Goal: Task Accomplishment & Management: Use online tool/utility

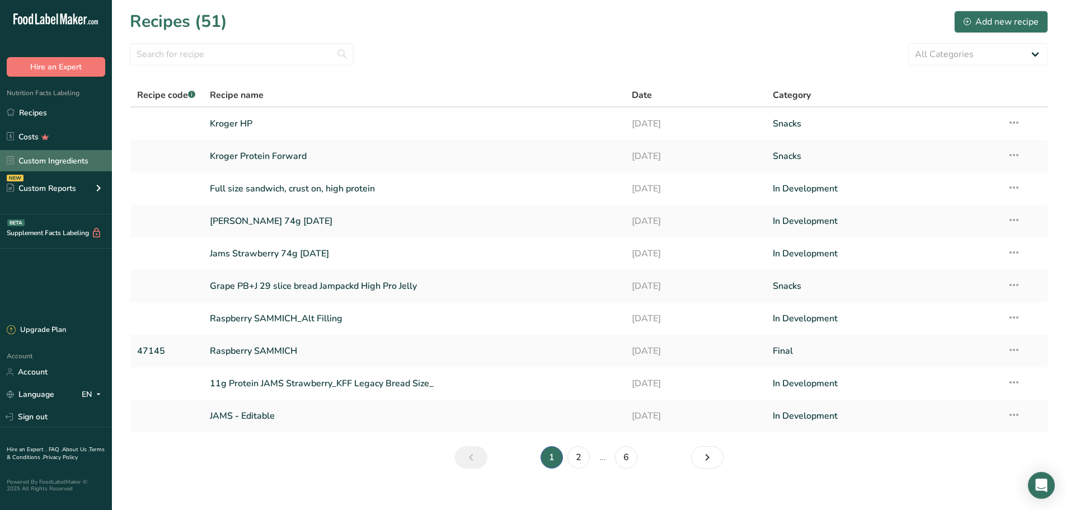
click at [57, 155] on link "Custom Ingredients" at bounding box center [56, 160] width 112 height 21
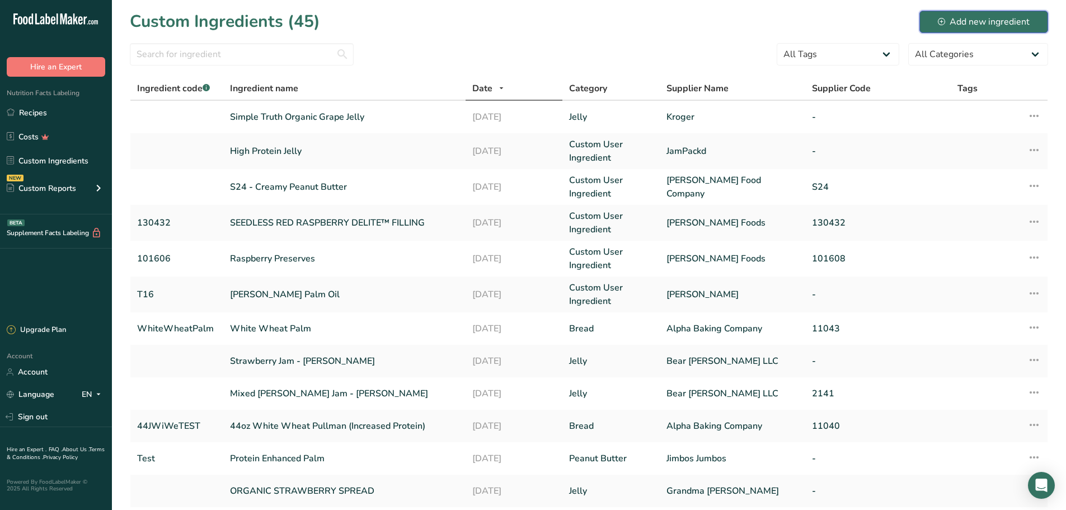
click at [986, 24] on div "Add new ingredient" at bounding box center [984, 21] width 92 height 13
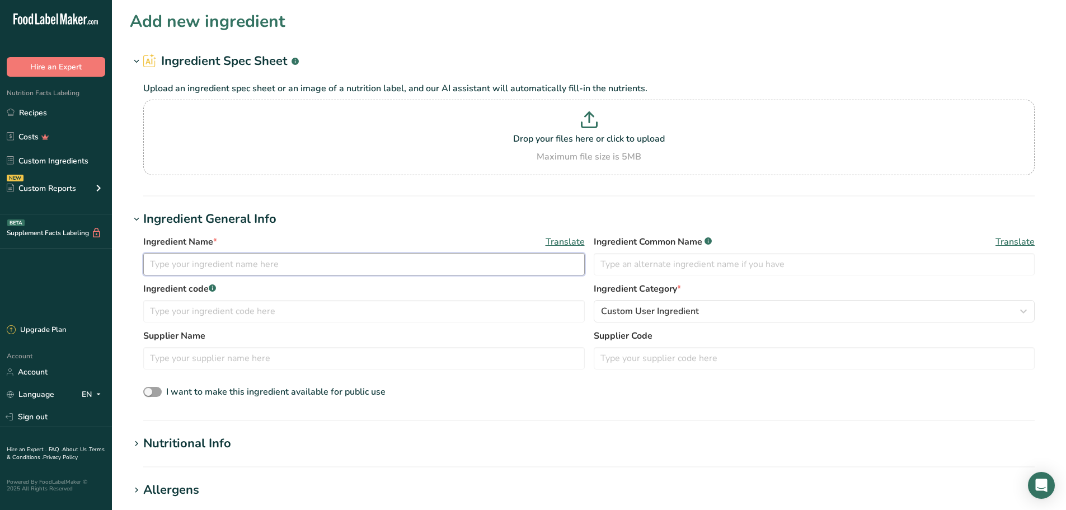
click at [200, 266] on input "text" at bounding box center [364, 264] width 442 height 22
type input "Nuts n More - HP Collagen"
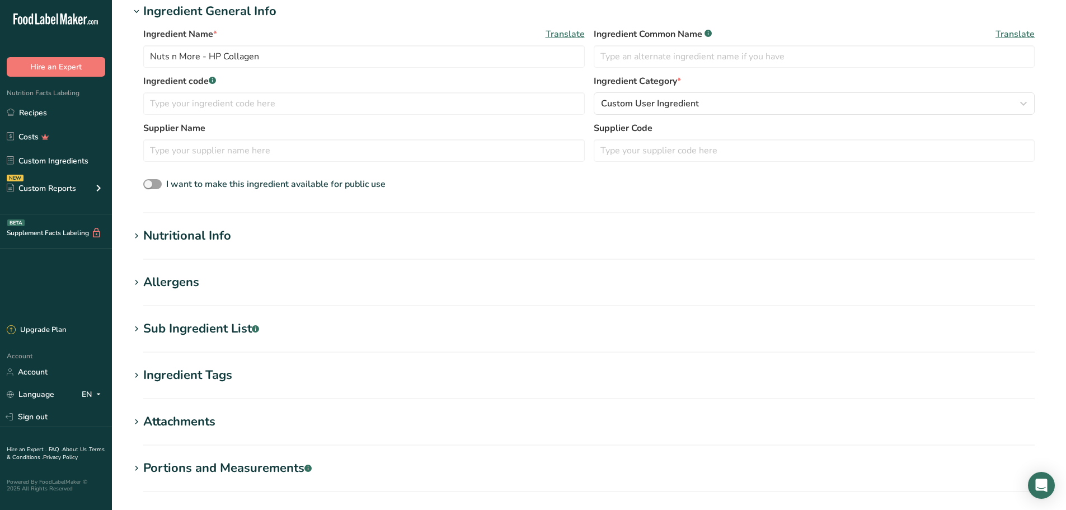
scroll to position [280, 0]
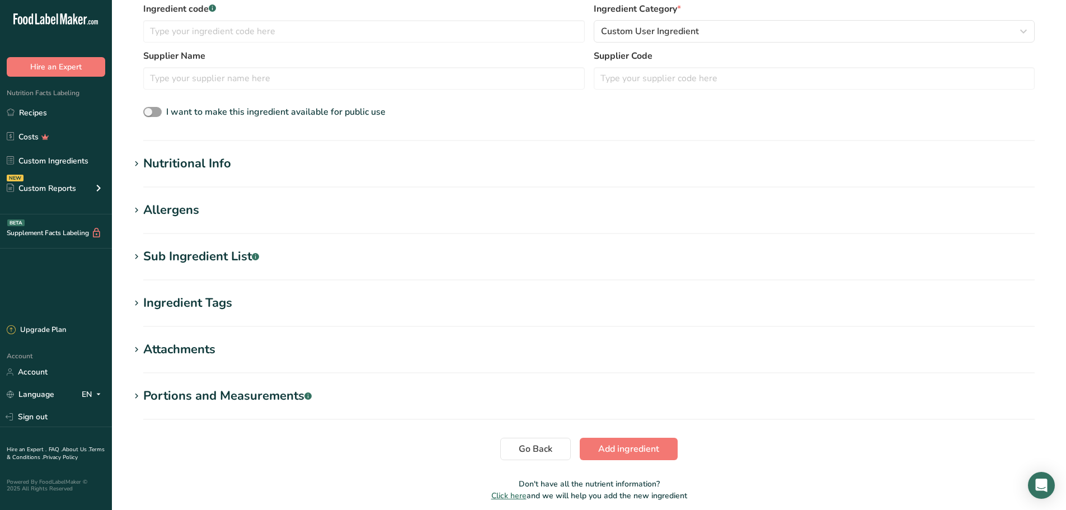
click at [137, 260] on icon at bounding box center [137, 257] width 10 height 16
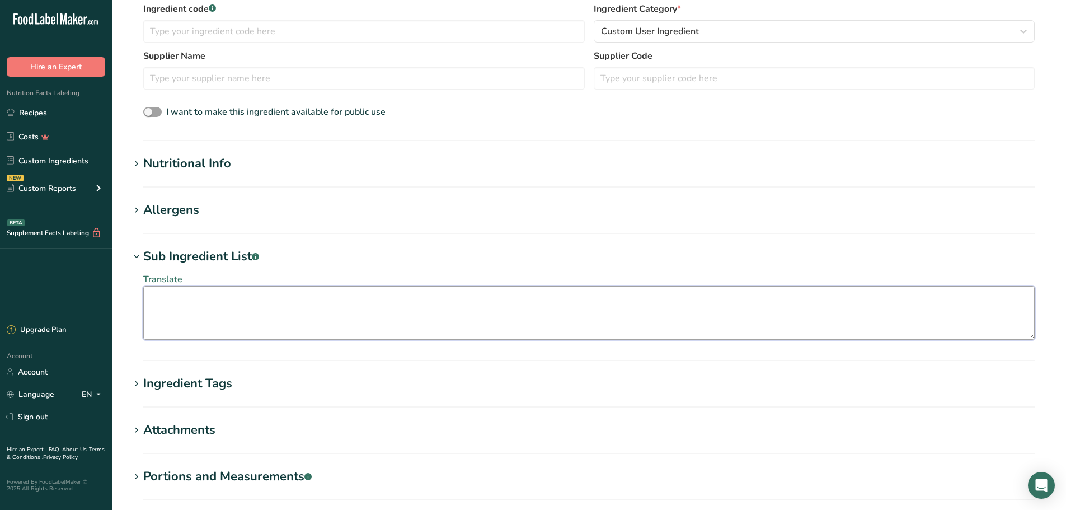
click at [205, 291] on textarea at bounding box center [589, 313] width 892 height 54
paste textarea "peanuts, collagen, peanut oil, palm oil, [MEDICAL_DATA], sea salt"
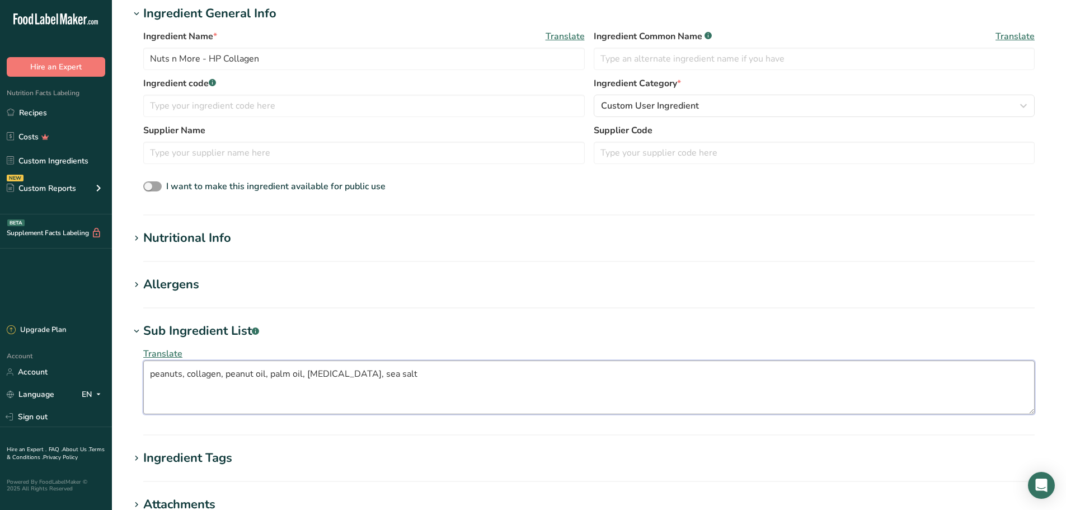
scroll to position [0, 0]
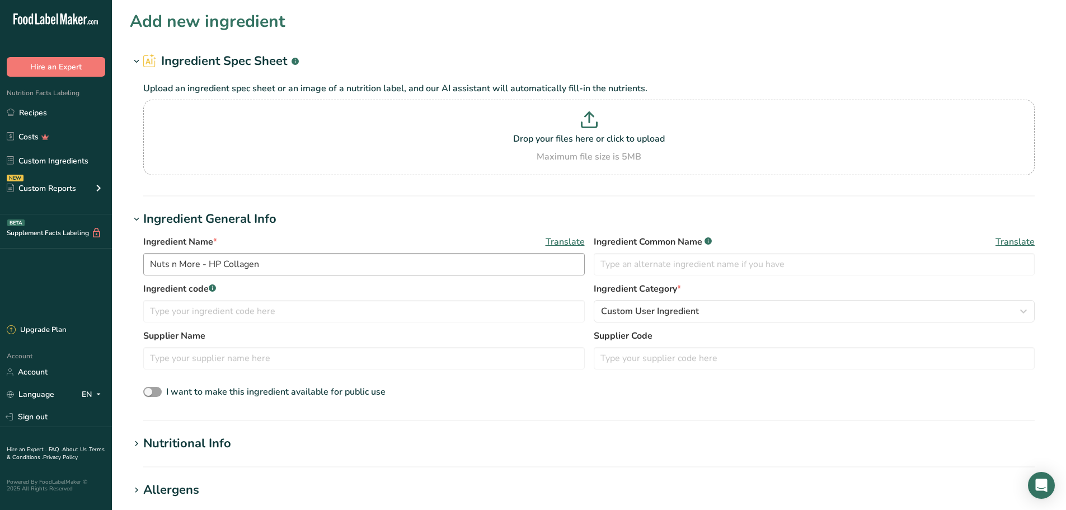
type textarea "peanuts, collagen, peanut oil, palm oil, [MEDICAL_DATA], sea salt"
click at [281, 263] on input "Nuts n More - HP Collagen" at bounding box center [364, 264] width 442 height 22
type input "Nuts n More - HP Collagen #1"
drag, startPoint x: 391, startPoint y: 32, endPoint x: 759, endPoint y: 134, distance: 381.6
click at [391, 32] on div "Add new ingredient" at bounding box center [589, 21] width 919 height 25
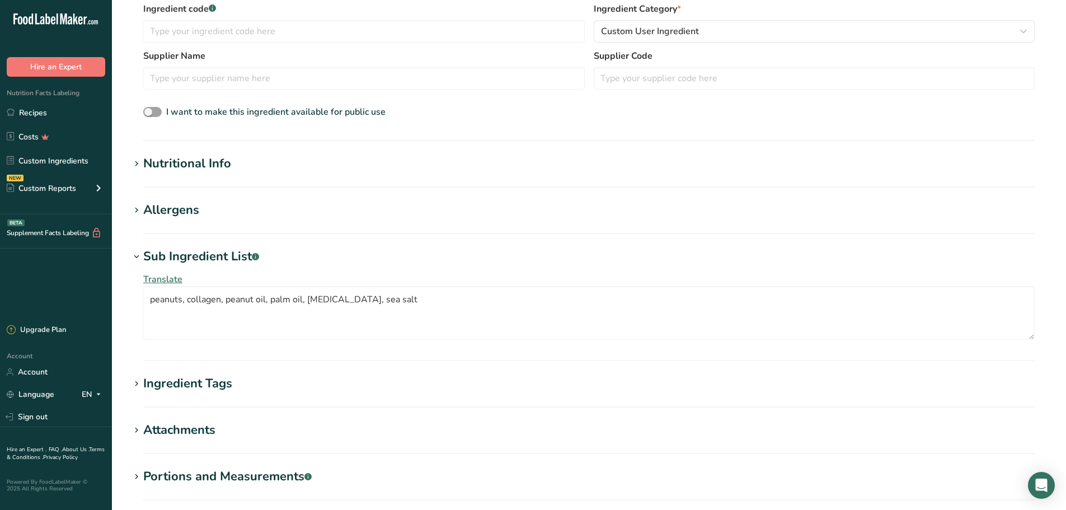
scroll to position [406, 0]
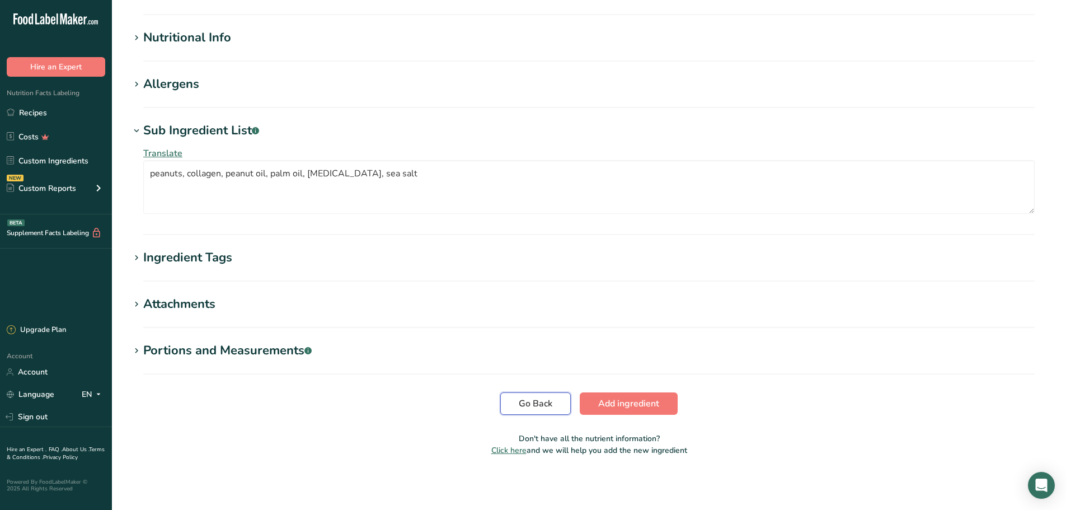
click at [537, 405] on span "Go Back" at bounding box center [536, 403] width 34 height 13
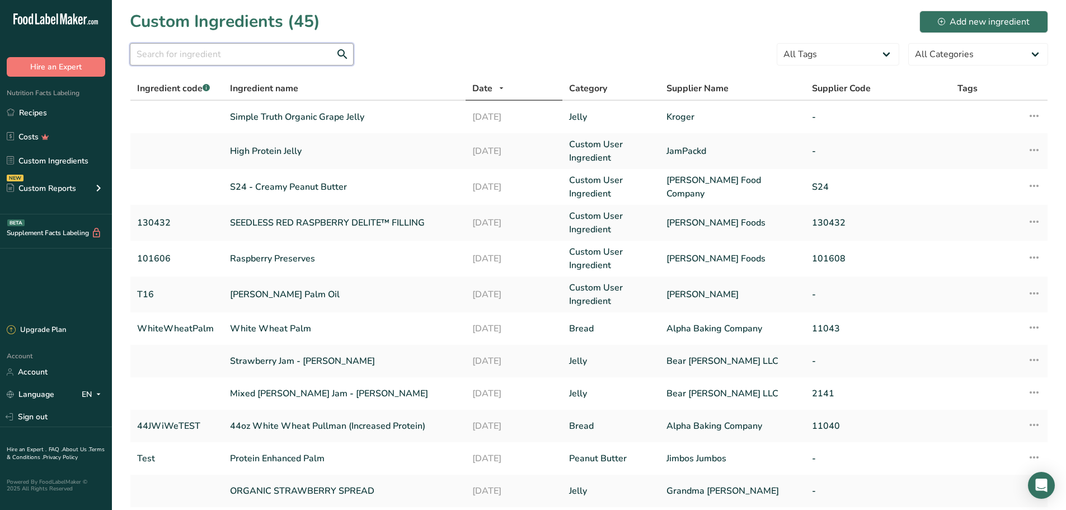
click at [216, 53] on input "text" at bounding box center [242, 54] width 224 height 22
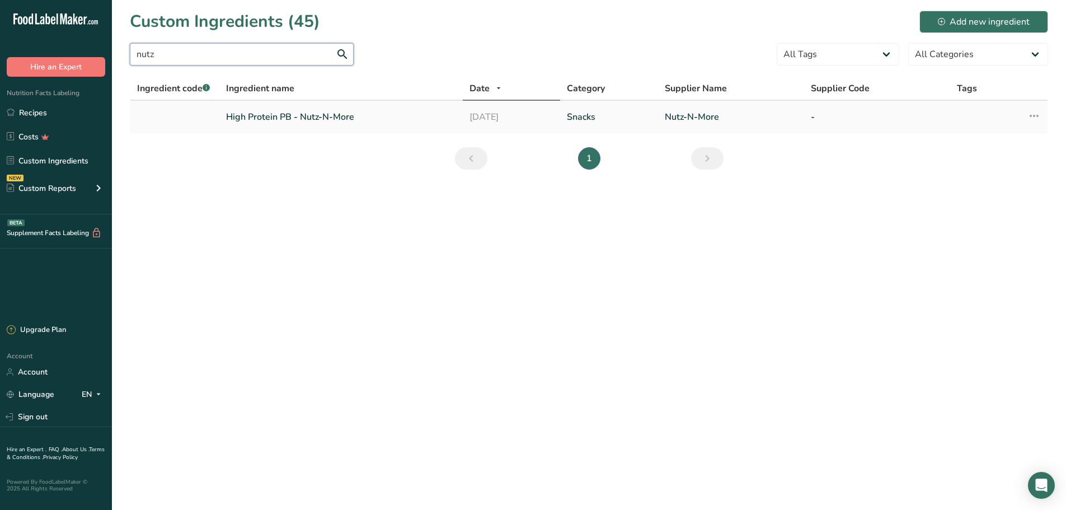
type input "nutz"
click at [329, 120] on link "High Protein PB - Nutz-N-More" at bounding box center [341, 116] width 230 height 13
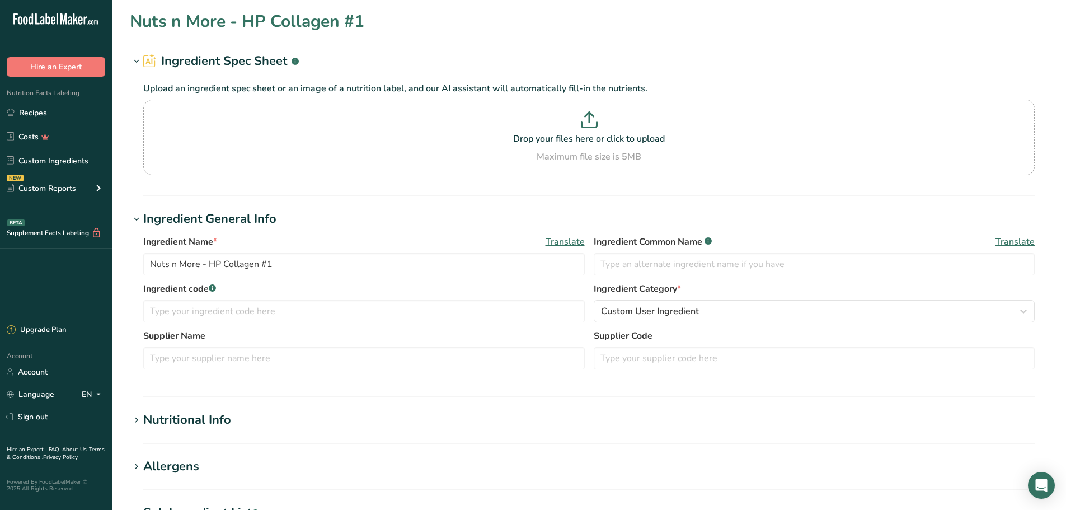
type input "High Protein PB - Nutz-N-More"
type input "High Protein PB"
type input "Nutz-N-More"
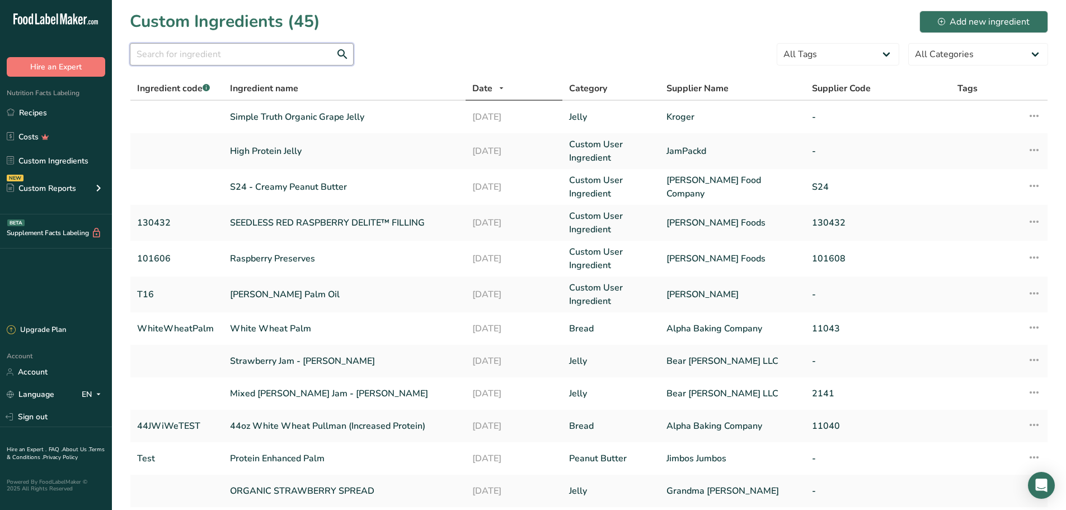
click at [264, 57] on input "text" at bounding box center [242, 54] width 224 height 22
type input "nutz"
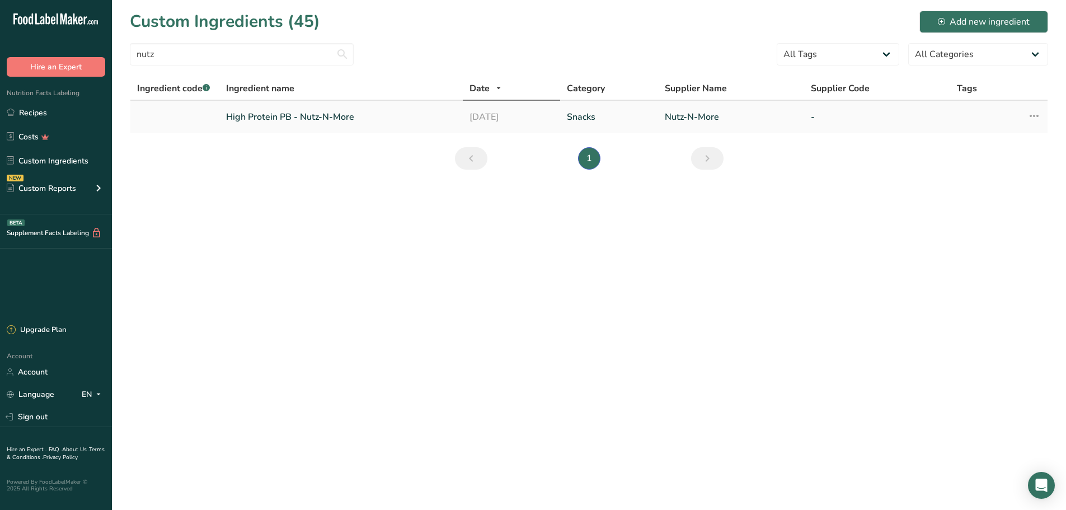
click at [1042, 116] on td "Edit Ingredient Duplicate Ingredient Delete Ingredient Activity History Compare…" at bounding box center [1023, 117] width 49 height 32
click at [1039, 116] on icon at bounding box center [1034, 116] width 13 height 20
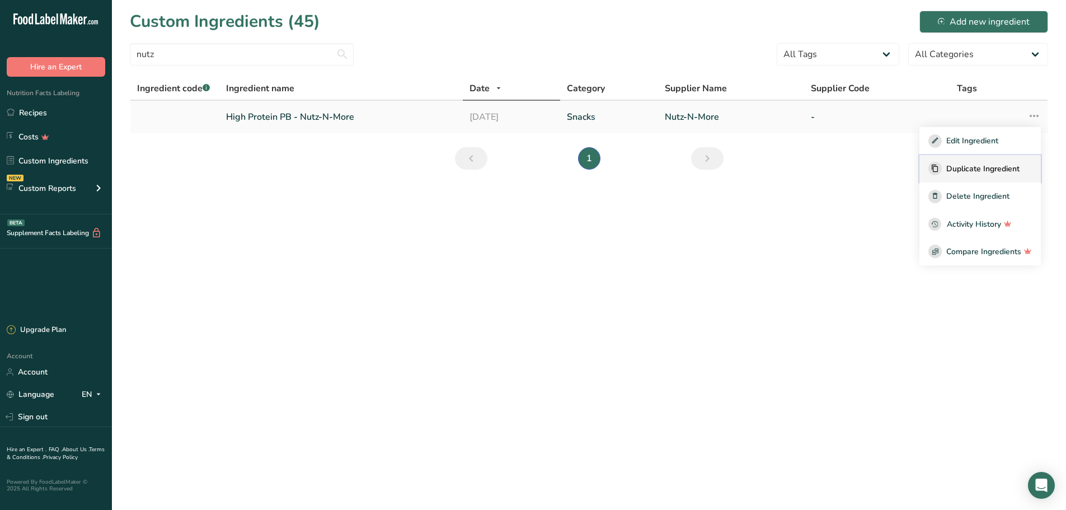
click at [998, 167] on span "Duplicate Ingredient" at bounding box center [983, 169] width 73 height 12
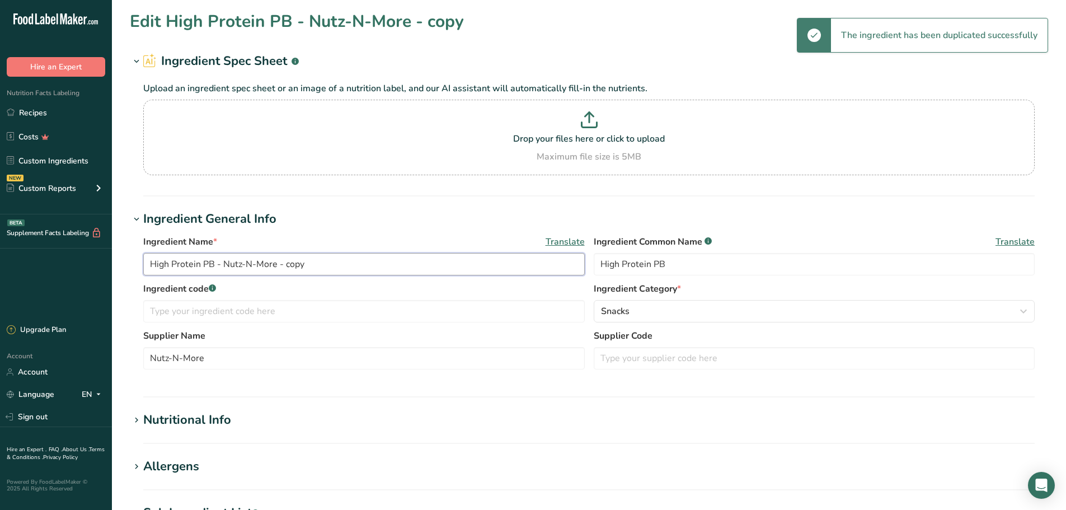
click at [316, 265] on input "High Protein PB - Nutz-N-More - copy" at bounding box center [364, 264] width 442 height 22
click at [304, 268] on input "High Protein PB - Nutz-N-More - copy" at bounding box center [364, 264] width 442 height 22
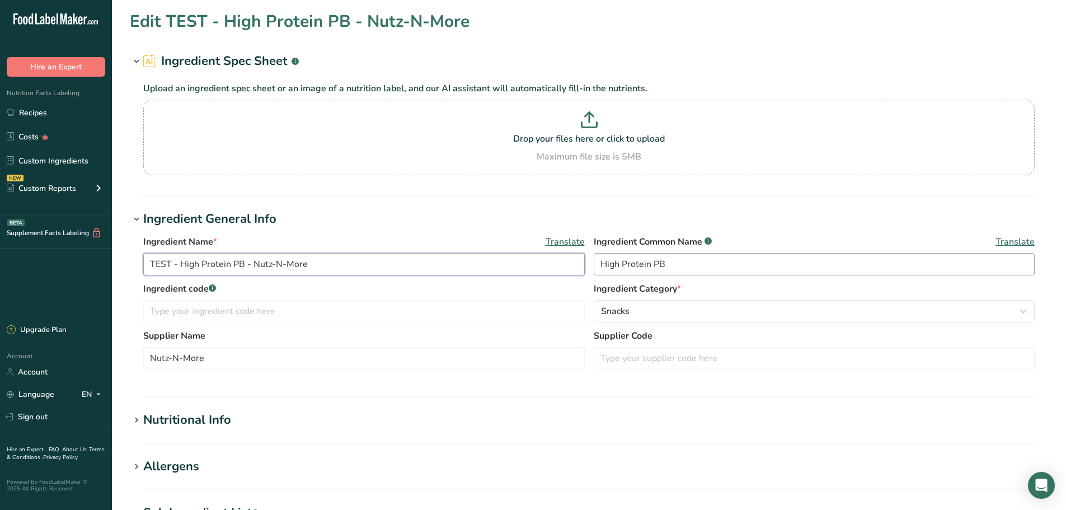
type input "TEST - High Protein PB - Nutz-N-More"
click at [600, 267] on input "High Protein PB" at bounding box center [815, 264] width 442 height 22
type input "TEST High Protein PB"
click at [621, 357] on input "text" at bounding box center [815, 358] width 442 height 22
type input "SAMPLE #1"
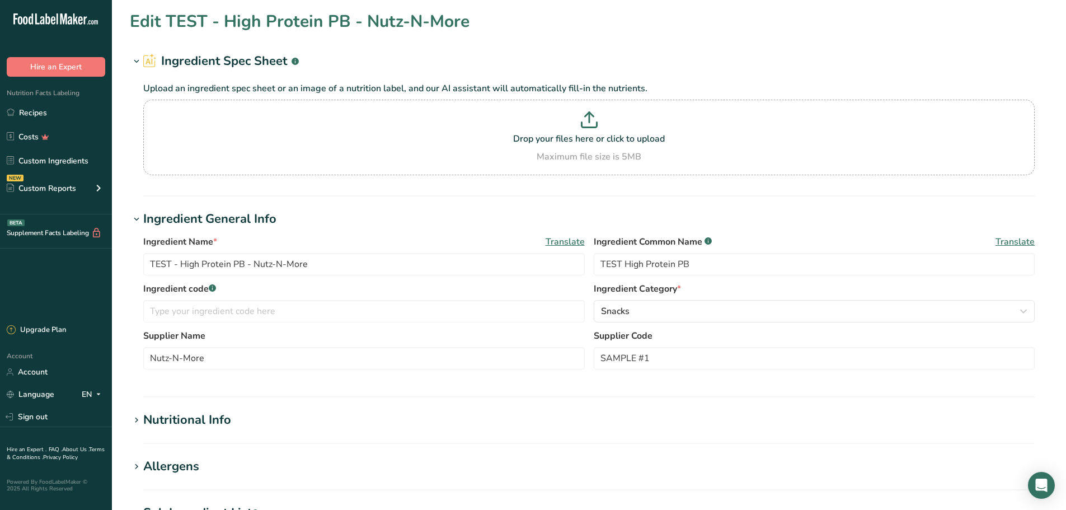
click at [197, 423] on div "Nutritional Info" at bounding box center [187, 420] width 88 height 18
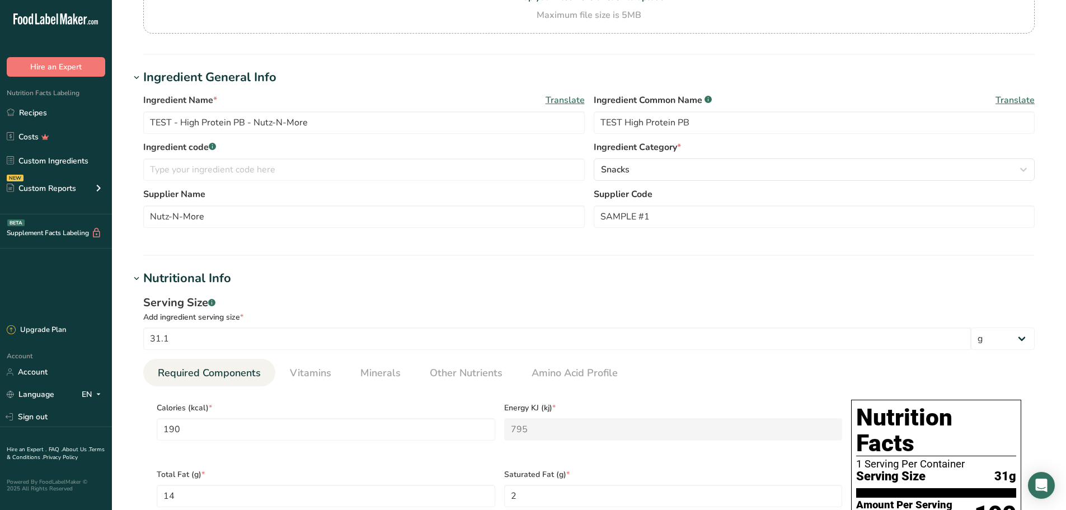
scroll to position [168, 0]
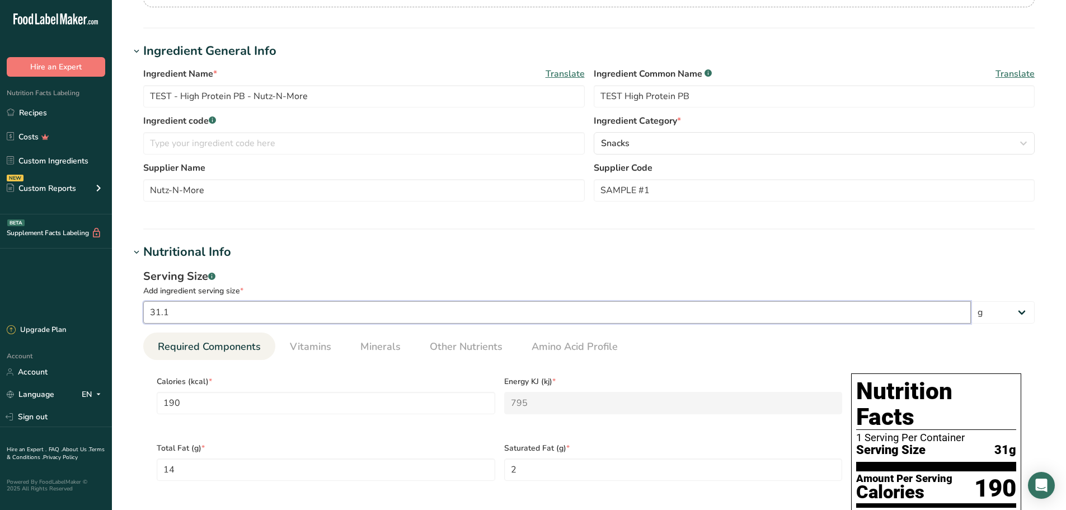
drag, startPoint x: 219, startPoint y: 317, endPoint x: 226, endPoint y: 317, distance: 6.2
click at [219, 317] on input "31.1" at bounding box center [557, 312] width 828 height 22
drag, startPoint x: 213, startPoint y: 313, endPoint x: 87, endPoint y: 306, distance: 126.2
click at [82, 306] on div ".a-20{fill:#fff;} Hire an Expert Nutrition Facts Labeling Recipes Costs Custom …" at bounding box center [533, 499] width 1066 height 1334
type input "2"
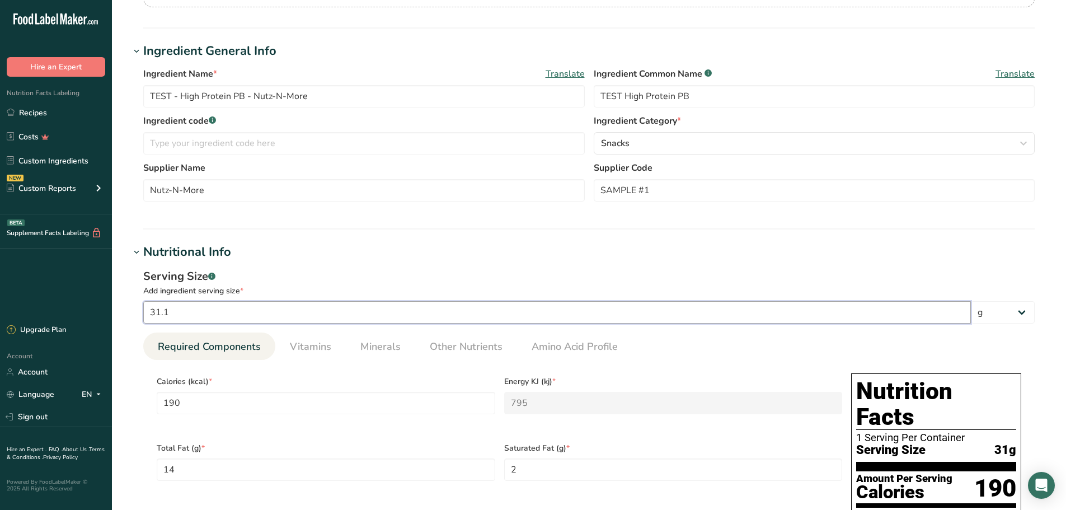
type input "12.2187"
type KJ "51.1254"
type Fat "0.9003"
type Fat "0.1286"
type input "9.1961"
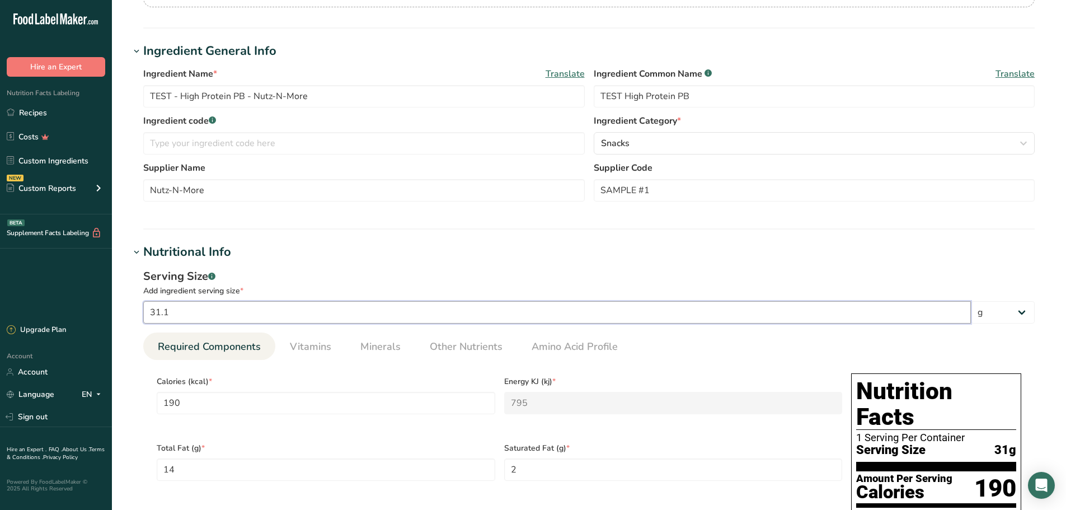
type Carbohydrates "0.3215"
type Fiber "0.1286"
type Sugars "0.0643"
type input "0.6431"
type input "28"
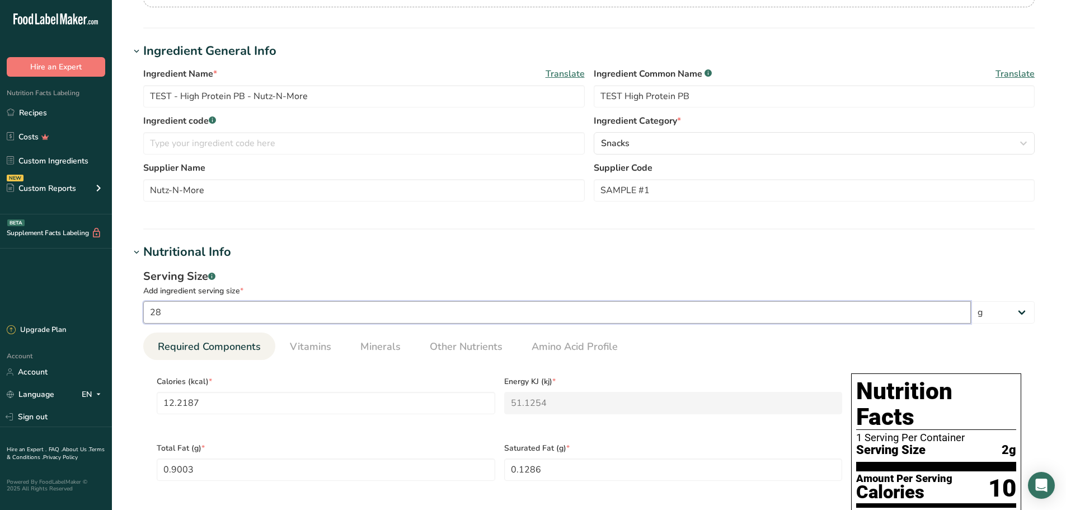
type input "171.0611"
type KJ "715.7556"
type Fat "12.6045"
type Fat "1.8007"
type input "128.746"
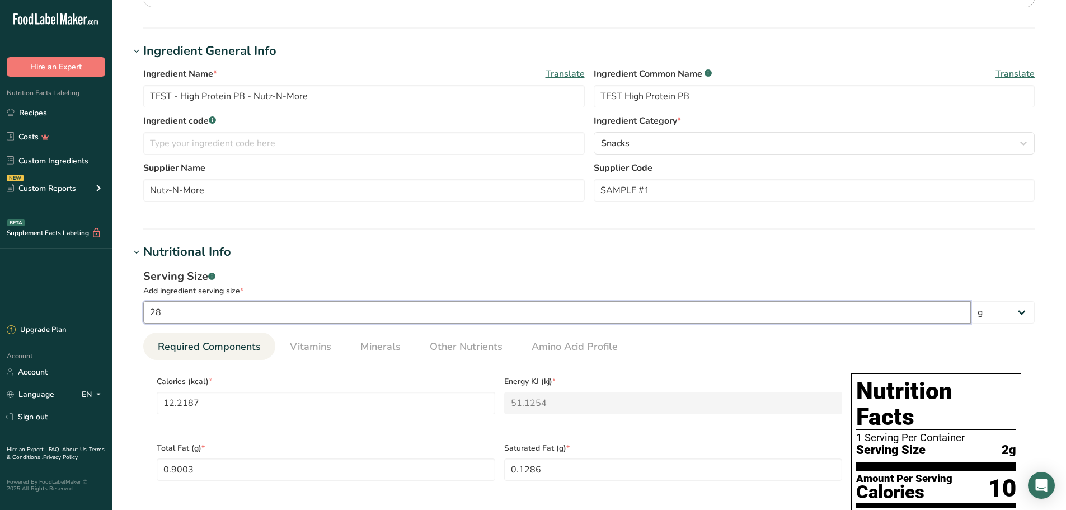
type Carbohydrates "4.5016"
type Fiber "1.8007"
type Sugars "0.9003"
type input "9.0032"
type input "28"
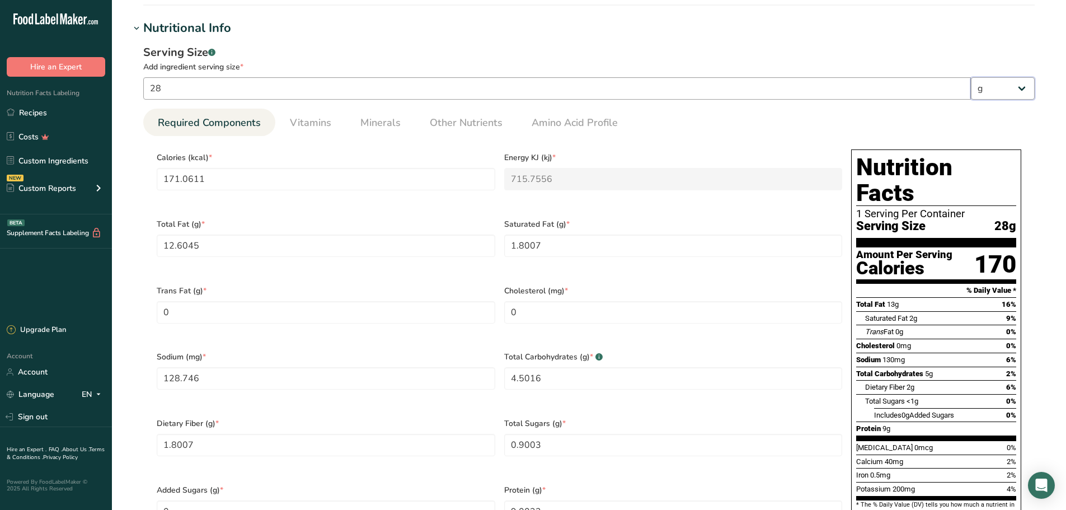
scroll to position [448, 0]
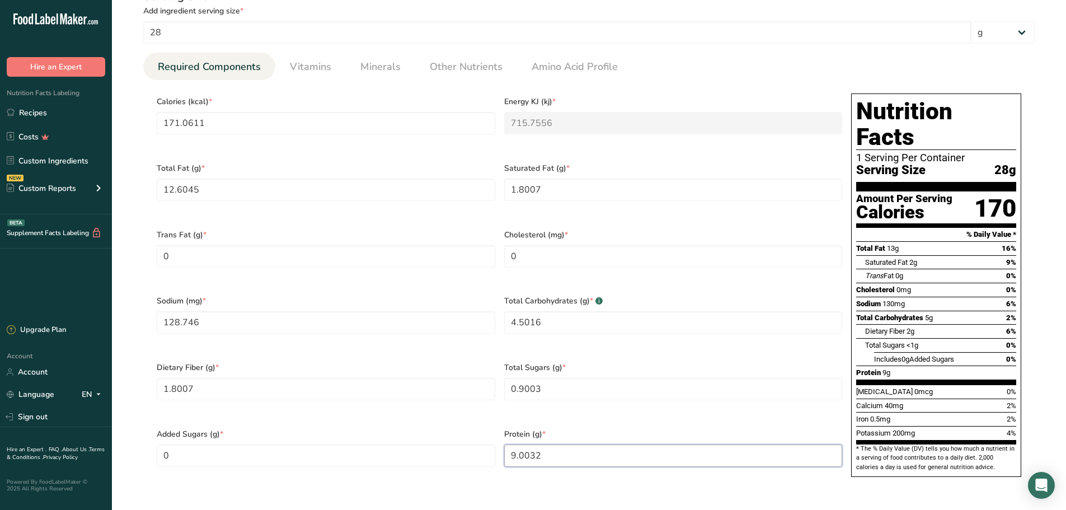
click at [558, 444] on input "9.0032" at bounding box center [673, 455] width 339 height 22
click at [432, 429] on div "Calories (kcal) * 171.0611 Energy KJ (kj) * 715.7556 Total Fat (g) * 12.6045 Sa…" at bounding box center [499, 288] width 695 height 399
type input "15"
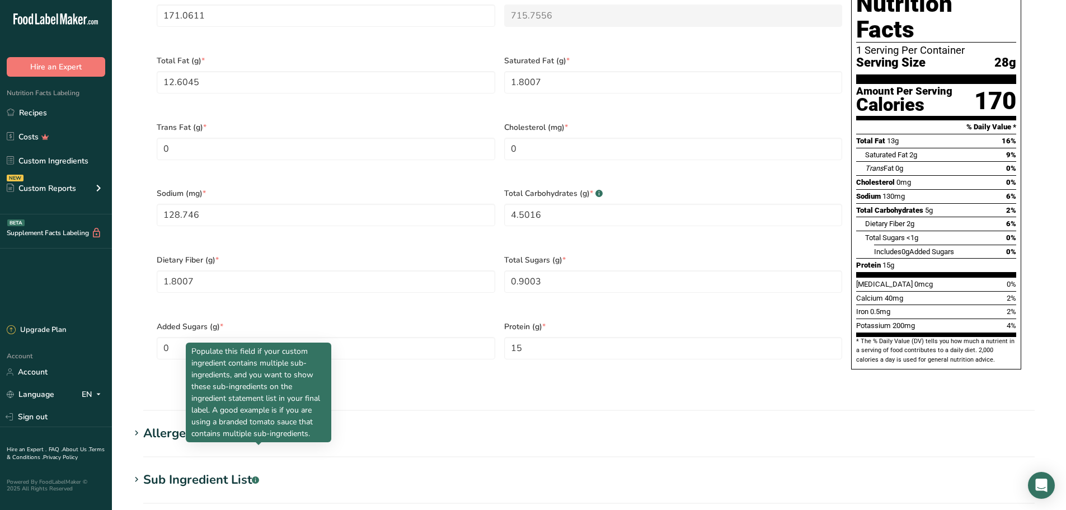
scroll to position [475, 0]
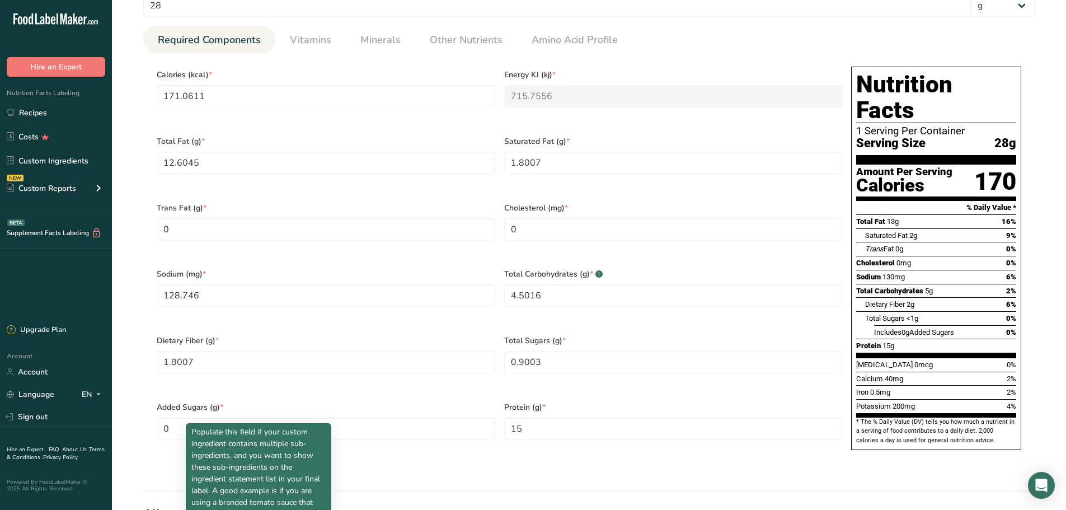
click at [578, 505] on h1 "Allergens" at bounding box center [589, 514] width 919 height 18
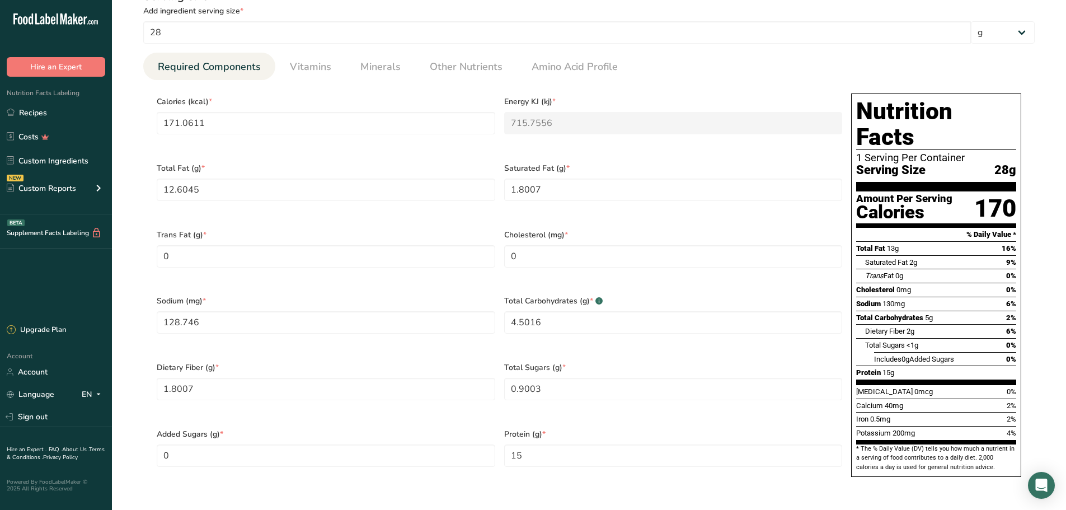
scroll to position [840, 0]
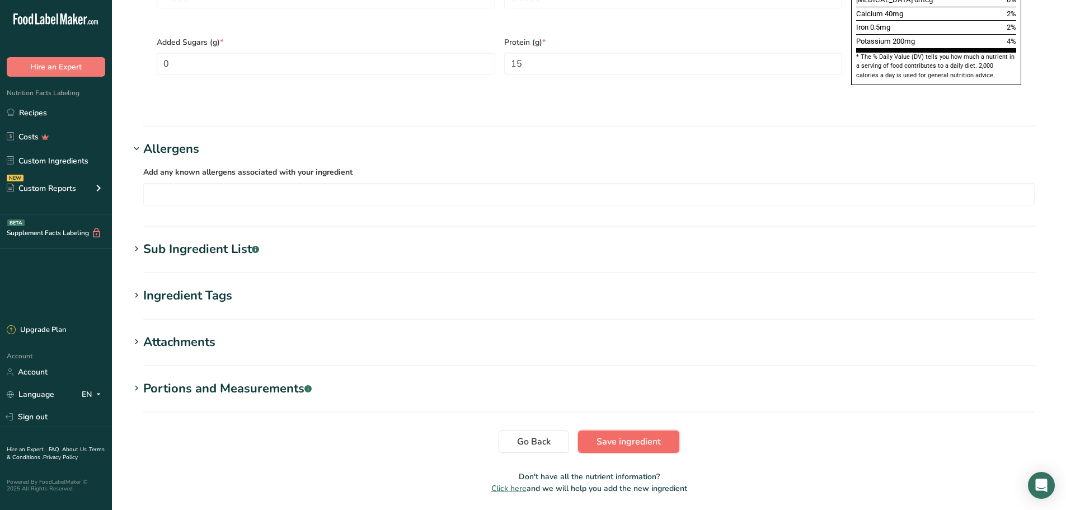
click at [648, 435] on span "Save ingredient" at bounding box center [629, 441] width 64 height 13
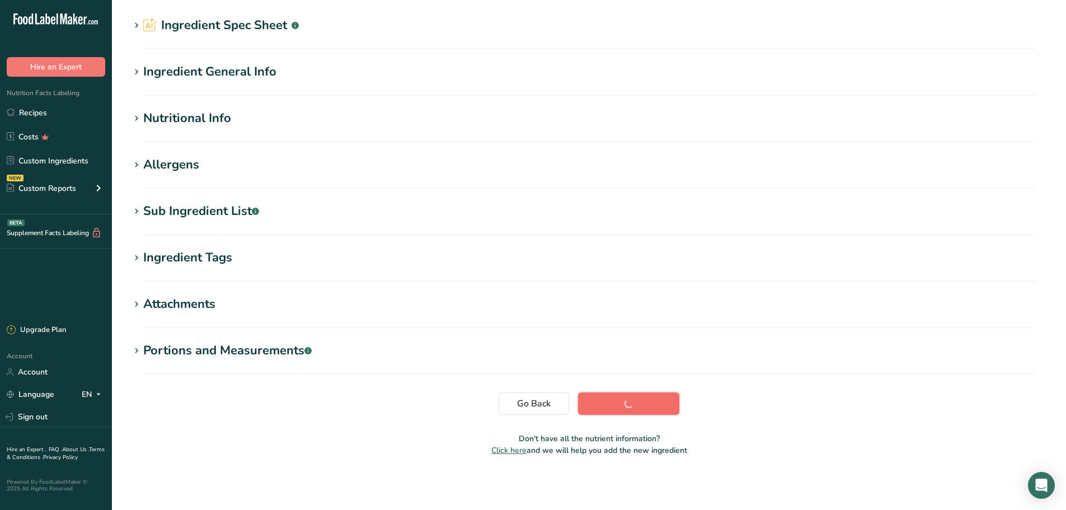
scroll to position [36, 0]
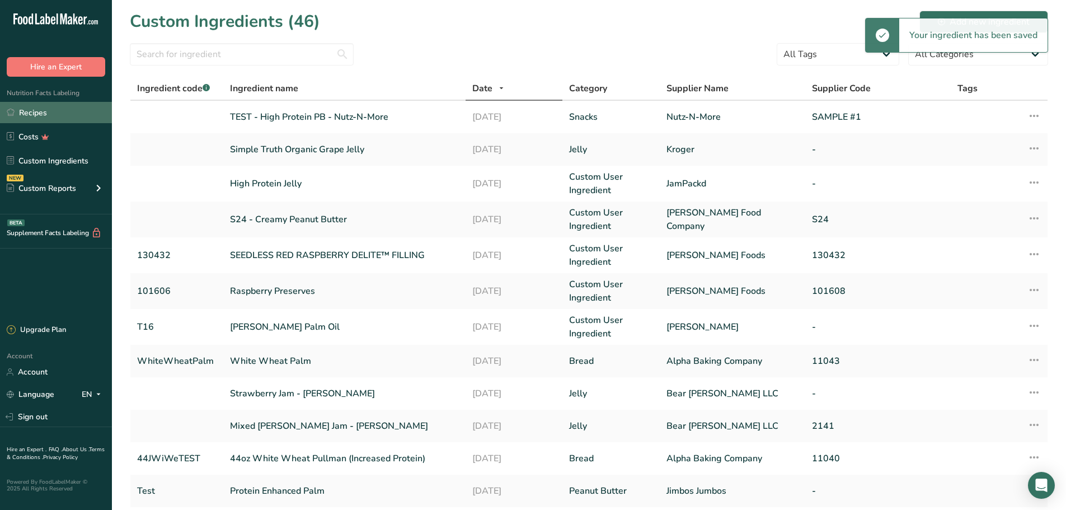
click at [20, 112] on link "Recipes" at bounding box center [56, 112] width 112 height 21
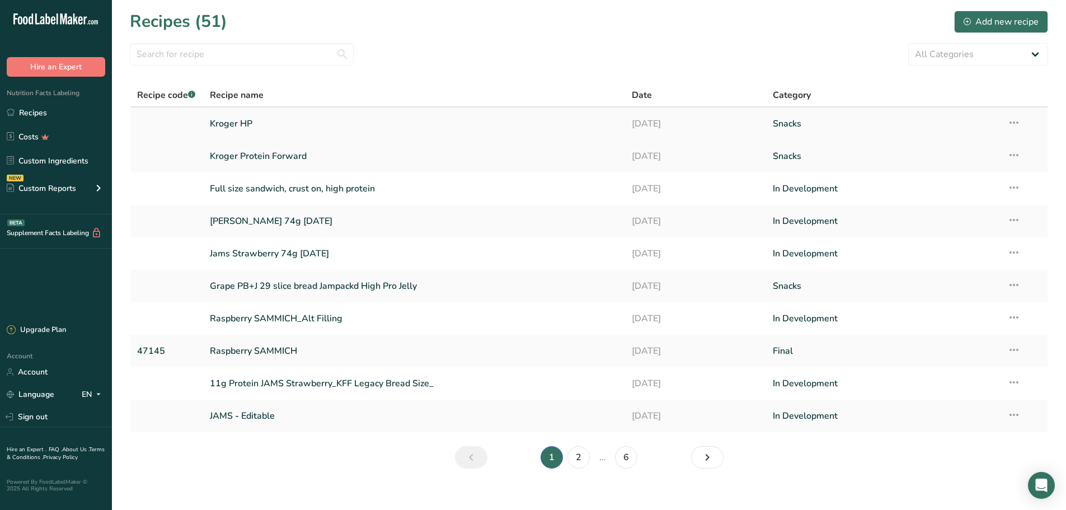
click at [237, 124] on link "Kroger HP" at bounding box center [414, 124] width 409 height 24
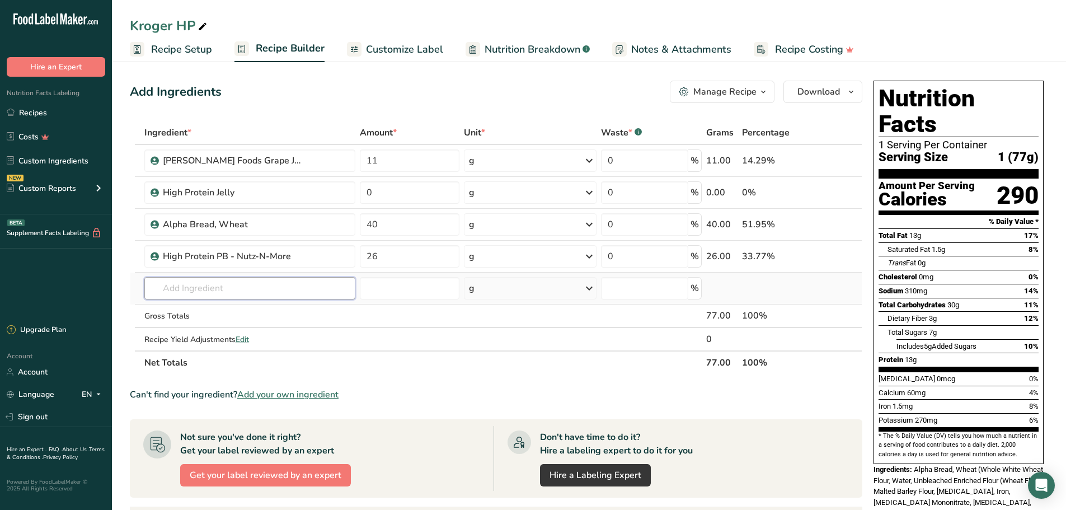
click at [205, 280] on input "text" at bounding box center [249, 288] width 211 height 22
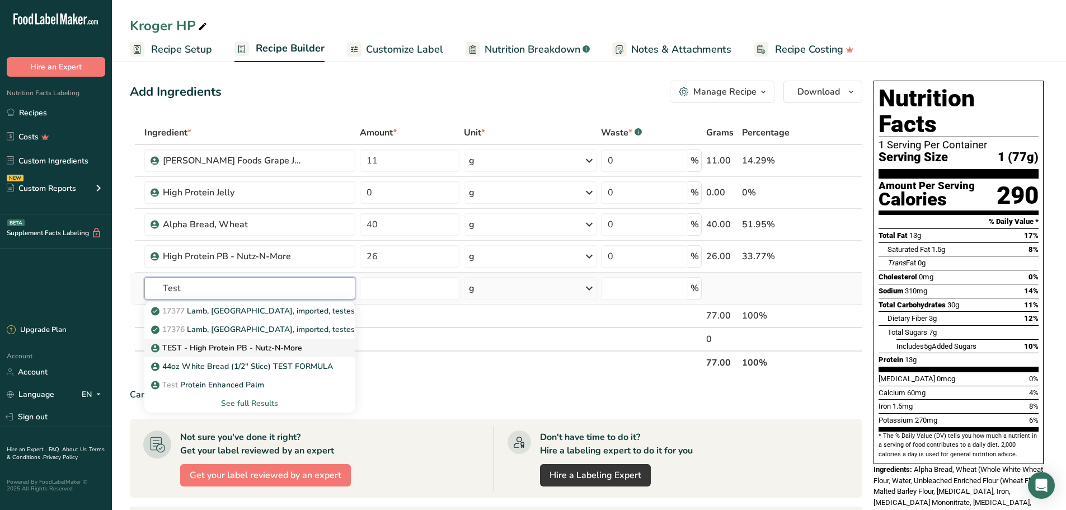
type input "Test"
click at [316, 353] on div "TEST - High Protein PB - Nutz-N-More" at bounding box center [240, 348] width 175 height 12
type input "TEST - High Protein PB - Nutz-N-More"
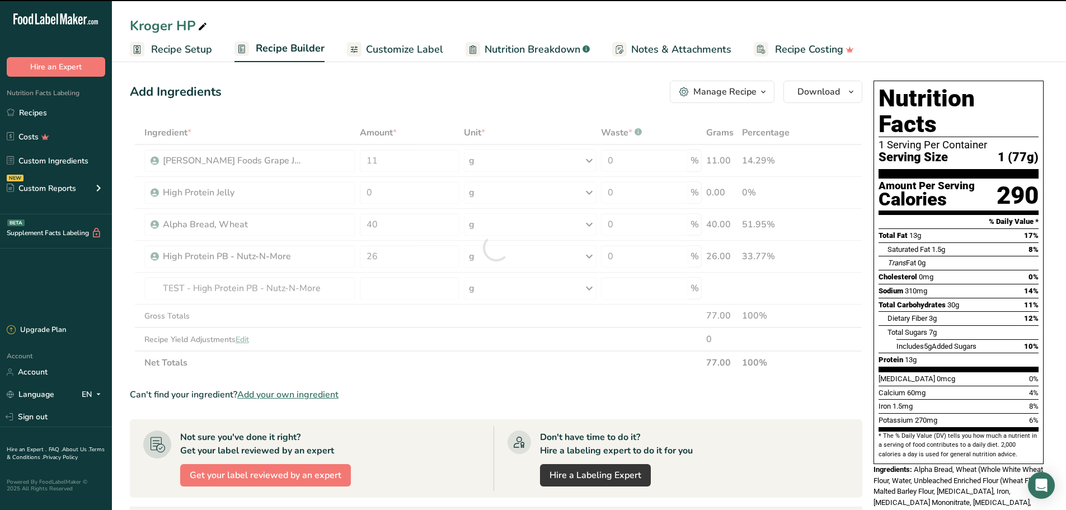
type input "0"
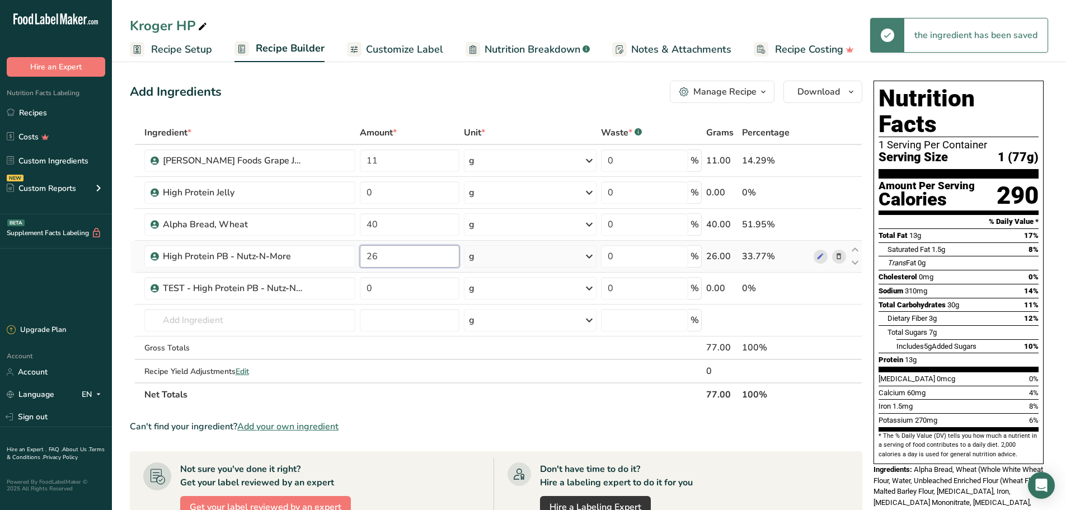
click at [399, 262] on input "26" at bounding box center [410, 256] width 100 height 22
type input "2"
type input "0"
click at [399, 297] on div "Ingredient * Amount * Unit * Waste * .a-a{fill:#347362;}.b-a{fill:#fff;} Grams …" at bounding box center [496, 263] width 733 height 285
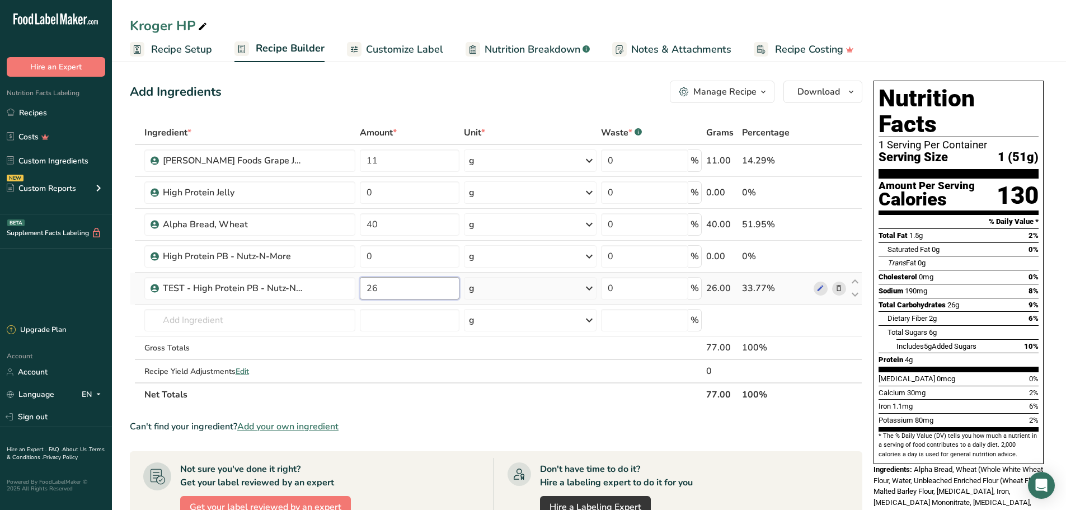
type input "26"
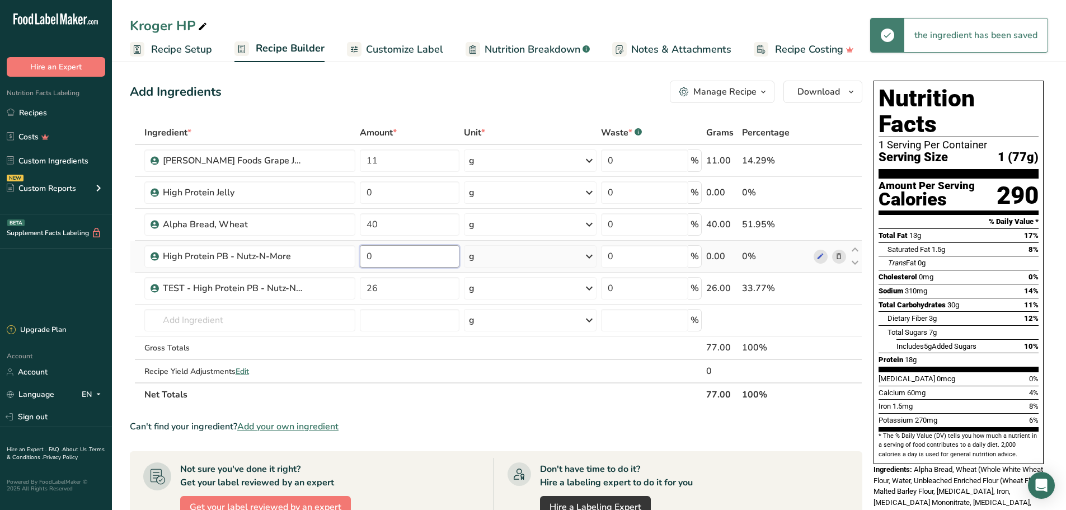
click at [381, 261] on input "0" at bounding box center [410, 256] width 100 height 22
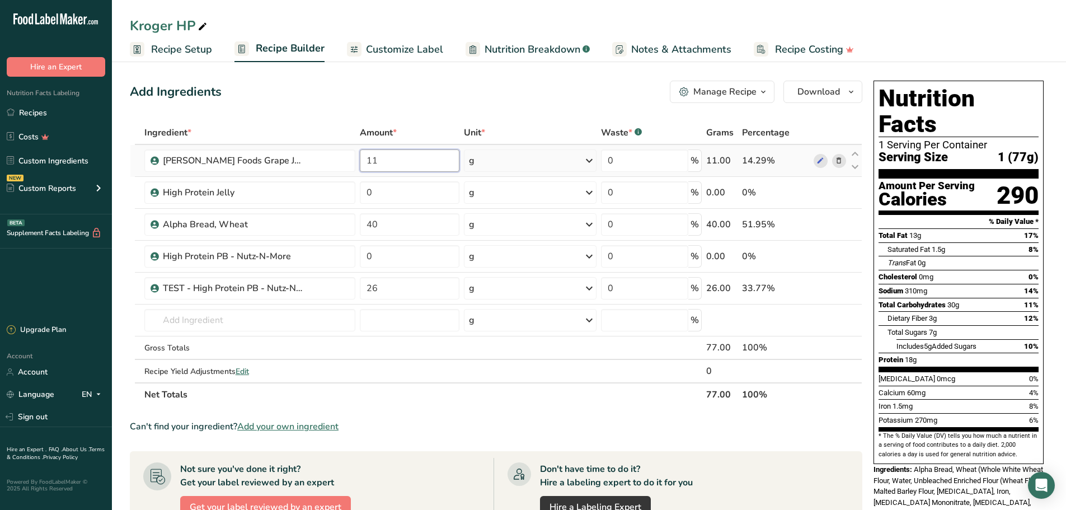
click at [383, 154] on div "Ingredient * Amount * Unit * Waste * .a-a{fill:#347362;}.b-a{fill:#fff;} Grams …" at bounding box center [496, 263] width 733 height 285
type input "13"
click at [406, 281] on div "Ingredient * Amount * Unit * Waste * .a-a{fill:#347362;}.b-a{fill:#fff;} Grams …" at bounding box center [496, 263] width 733 height 285
